Goal: Check status: Check status

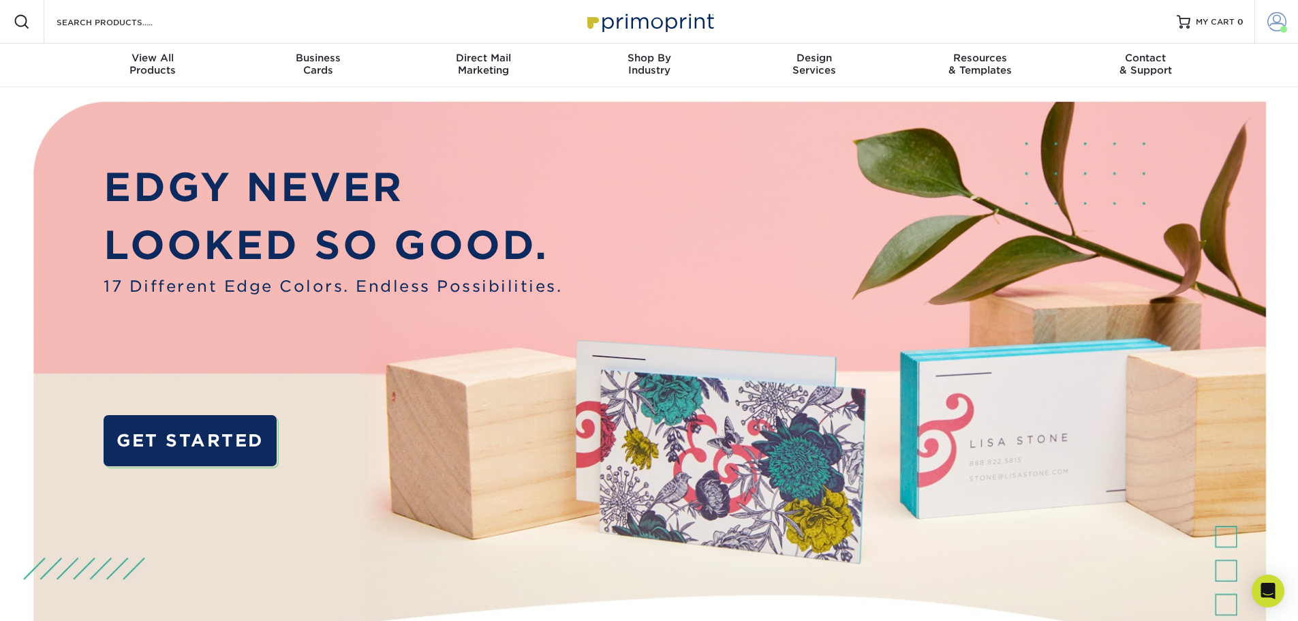
click at [1268, 17] on span at bounding box center [1276, 21] width 19 height 19
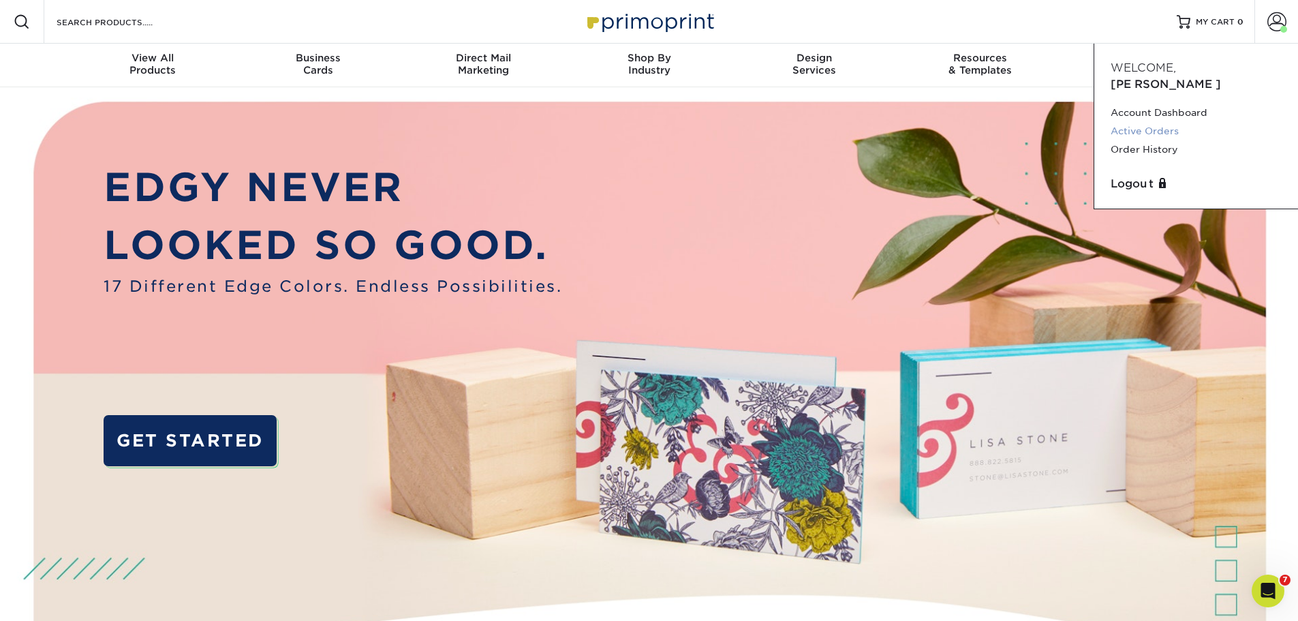
click at [1174, 122] on link "Active Orders" at bounding box center [1195, 131] width 171 height 18
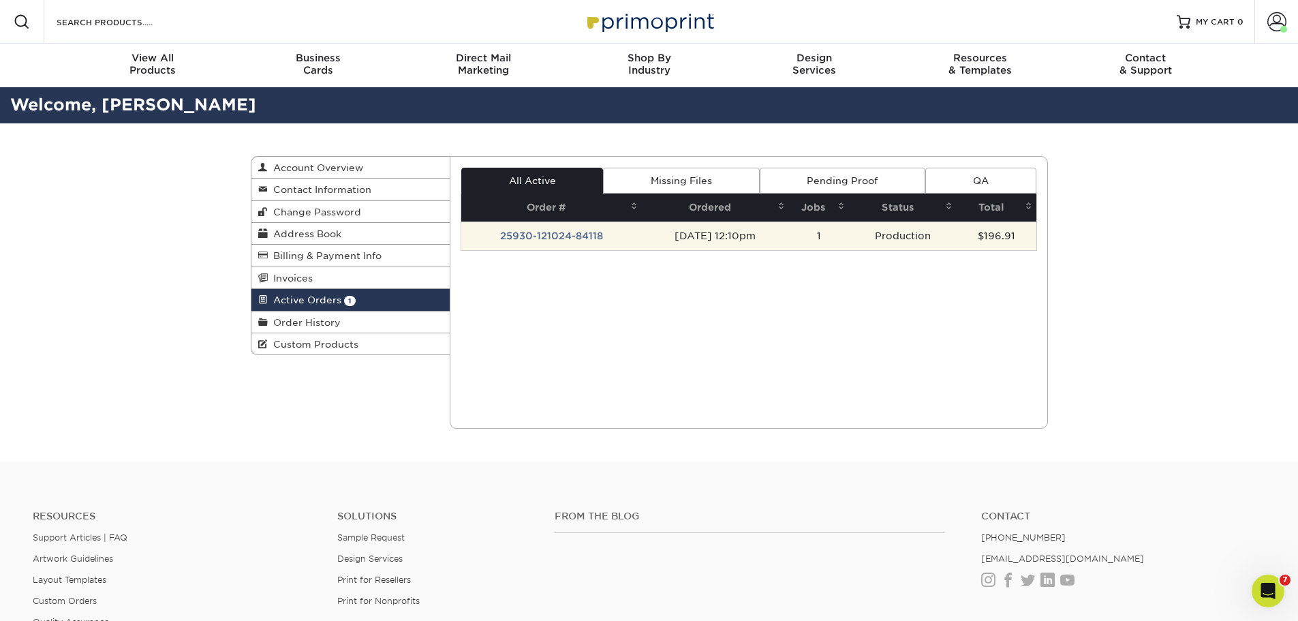
click at [559, 240] on td "25930-121024-84118" at bounding box center [551, 235] width 181 height 29
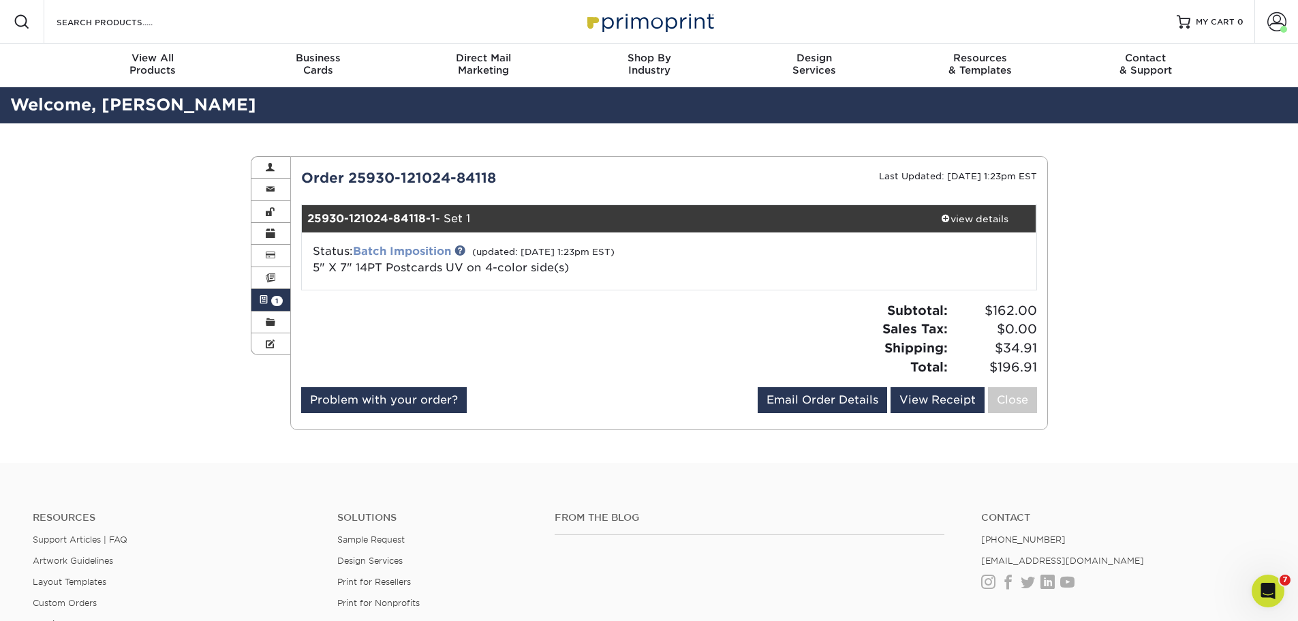
click at [420, 249] on link "Batch Imposition" at bounding box center [402, 251] width 98 height 13
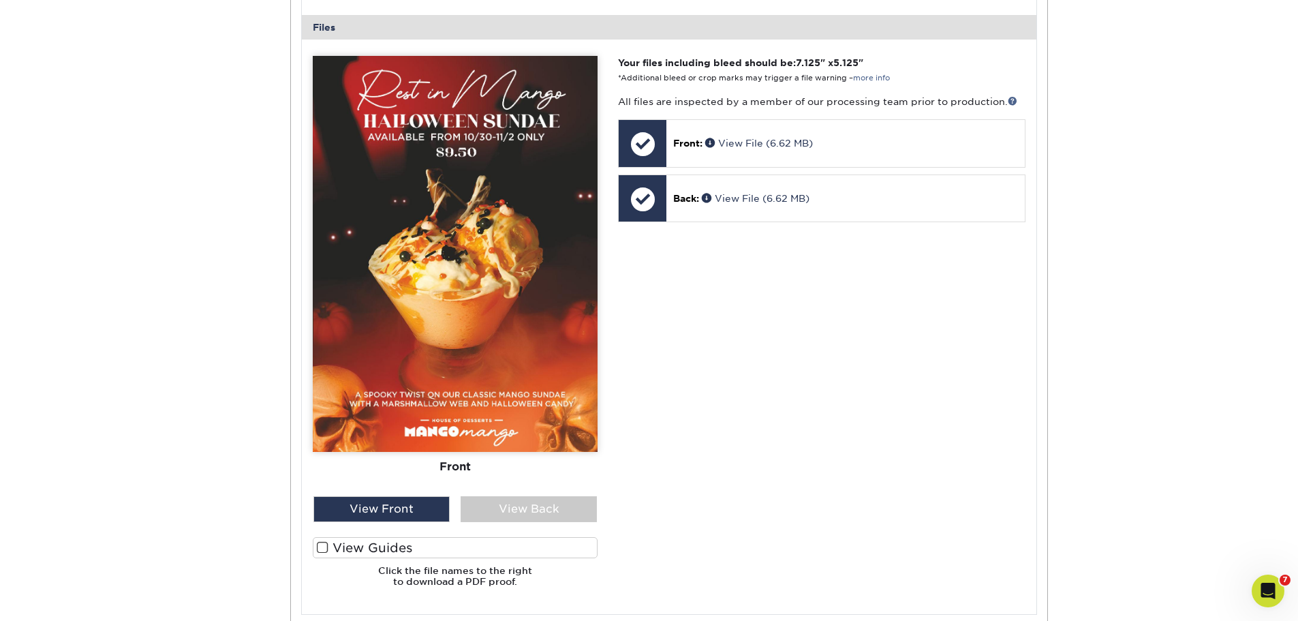
scroll to position [817, 0]
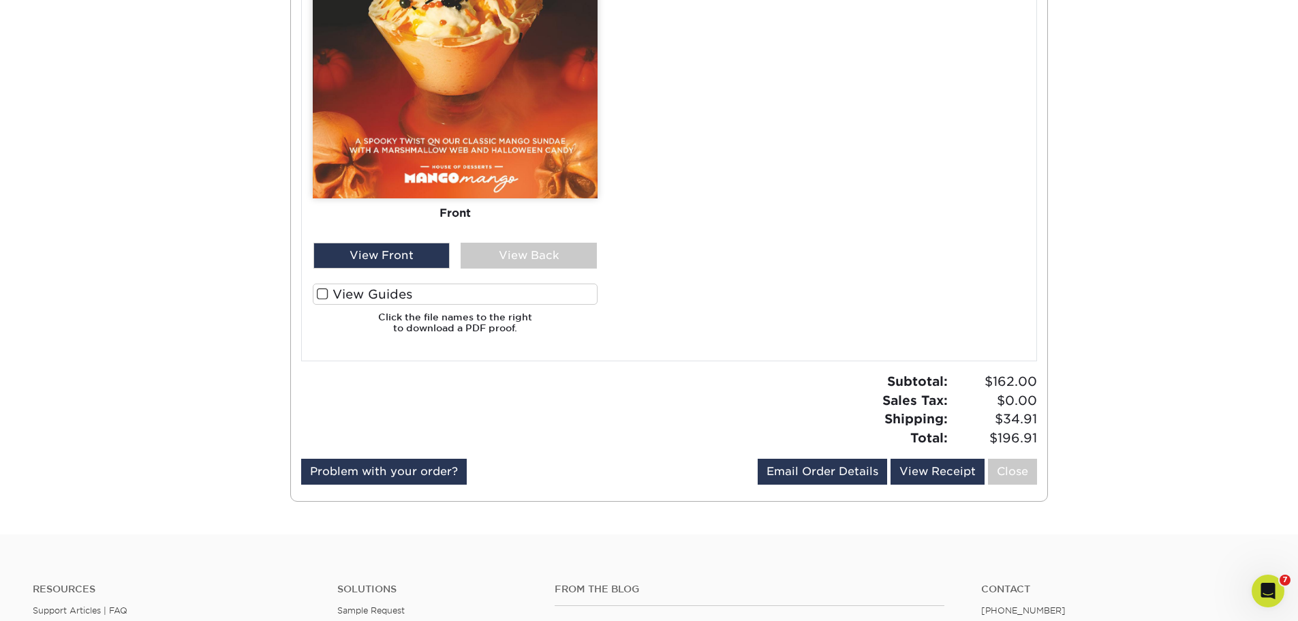
click at [326, 290] on span at bounding box center [323, 293] width 12 height 13
click at [0, 0] on input "View Guides" at bounding box center [0, 0] width 0 height 0
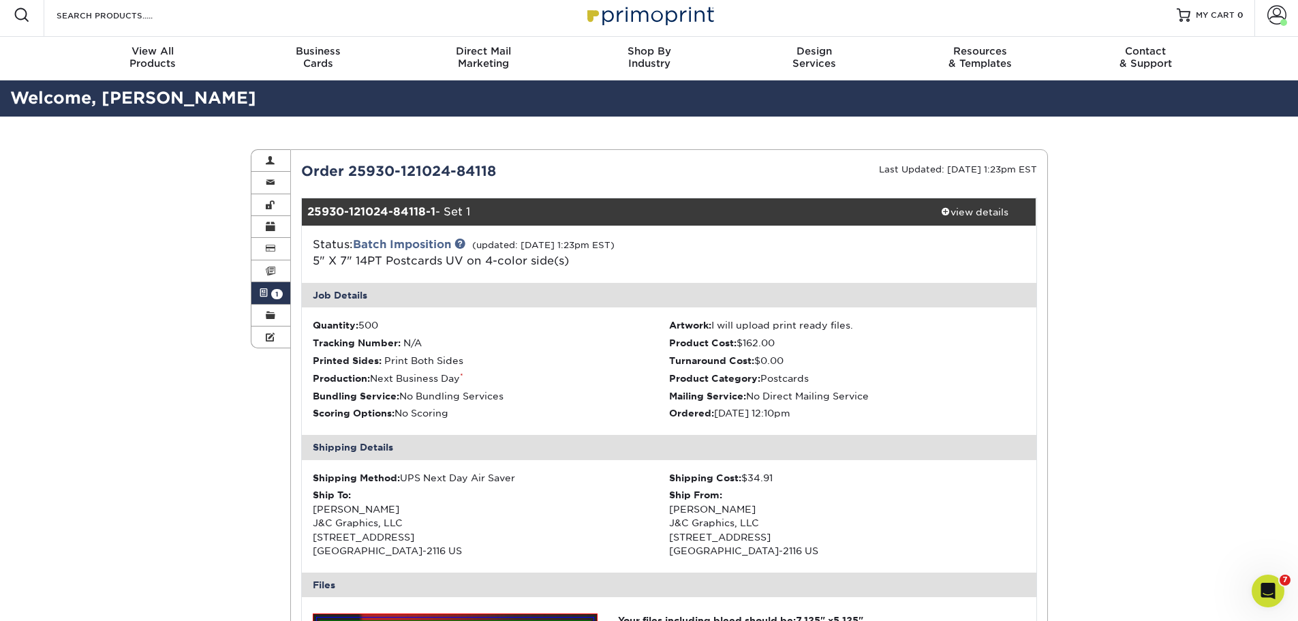
scroll to position [0, 0]
